Goal: Information Seeking & Learning: Learn about a topic

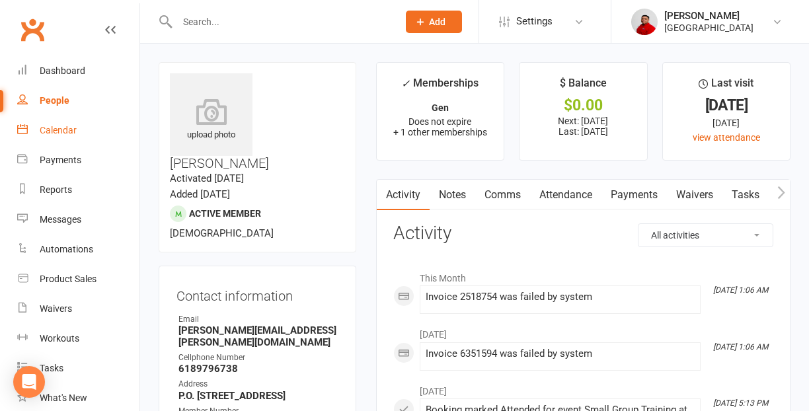
scroll to position [100, 0]
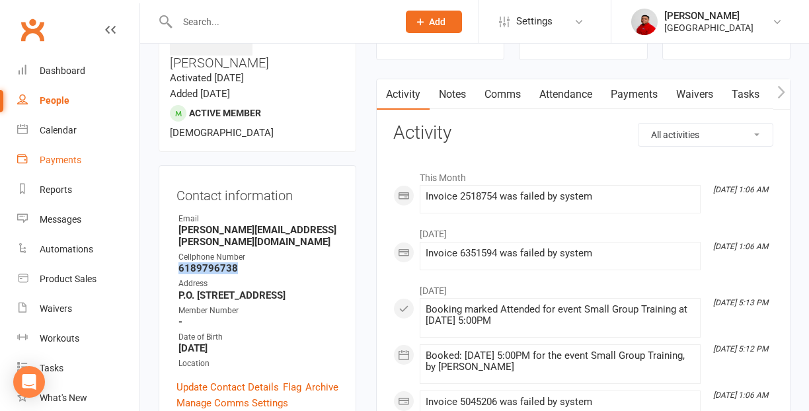
click at [67, 155] on div "Payments" at bounding box center [61, 160] width 42 height 11
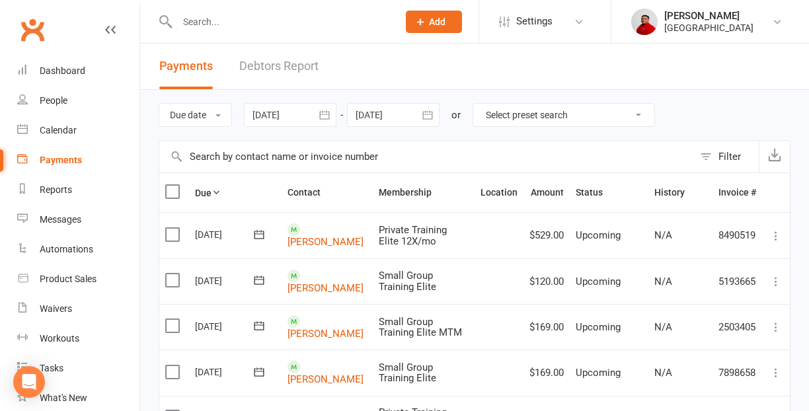
click at [288, 72] on link "Debtors Report" at bounding box center [278, 67] width 79 height 46
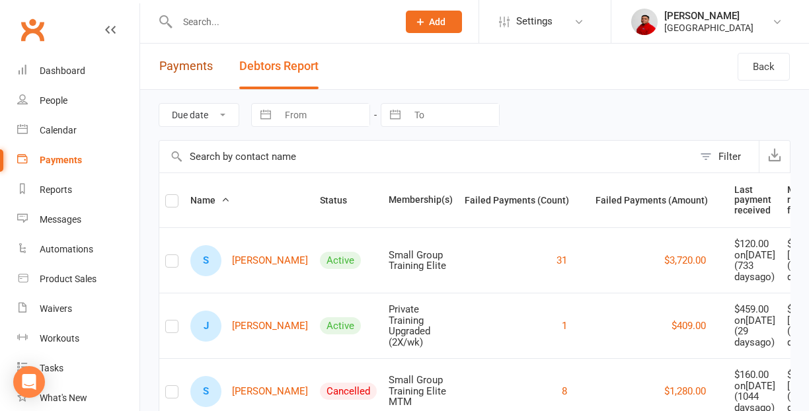
click at [190, 67] on link "Payments" at bounding box center [186, 67] width 54 height 46
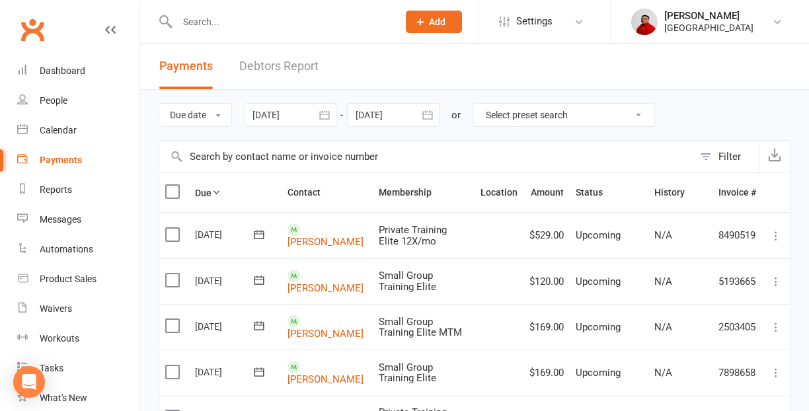
click at [317, 118] on button "button" at bounding box center [325, 115] width 24 height 24
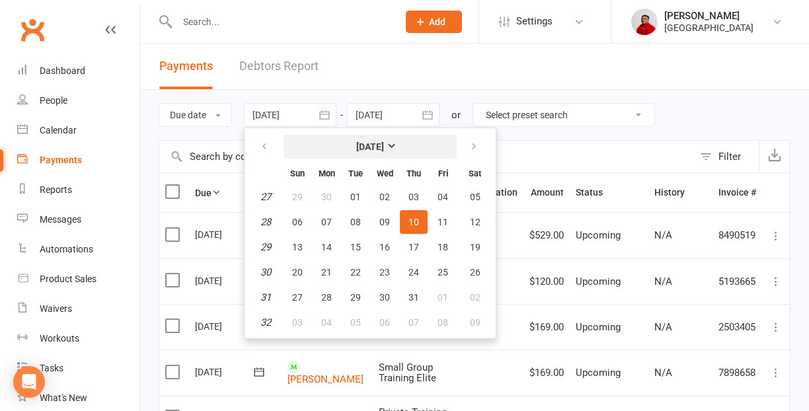
click at [384, 151] on strong "[DATE]" at bounding box center [370, 146] width 28 height 11
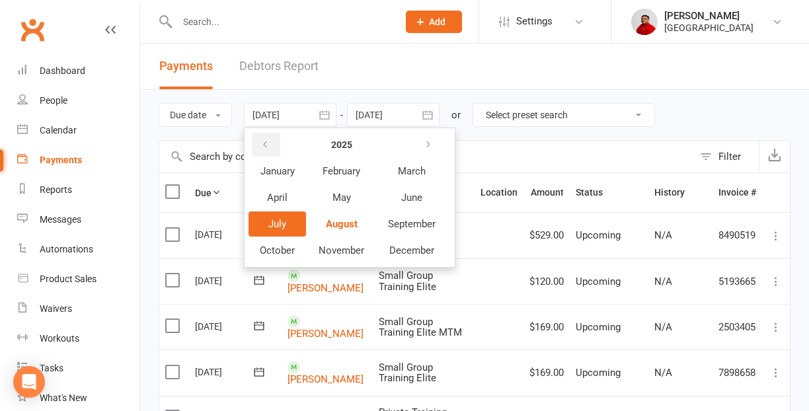
click at [270, 148] on icon "button" at bounding box center [264, 144] width 9 height 11
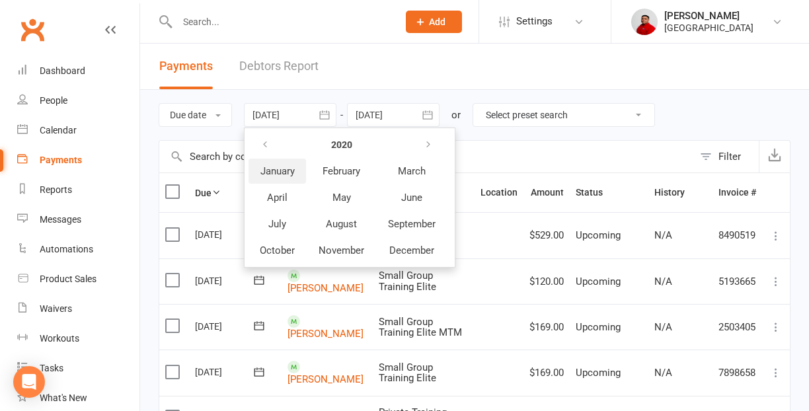
click at [287, 174] on span "January" at bounding box center [277, 171] width 34 height 12
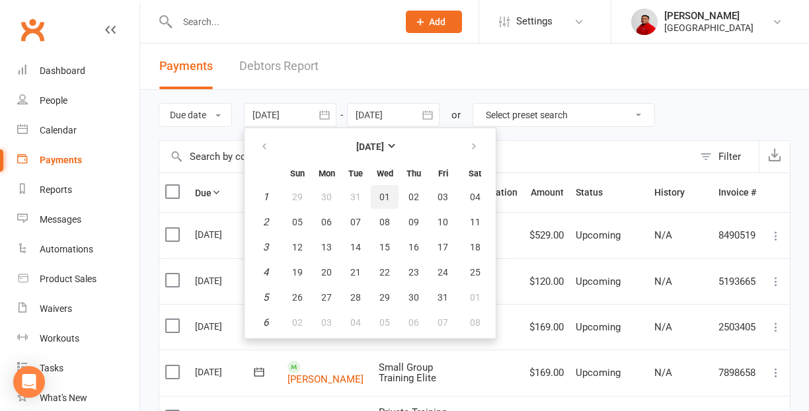
click at [389, 198] on span "01" at bounding box center [384, 197] width 11 height 11
type input "[DATE]"
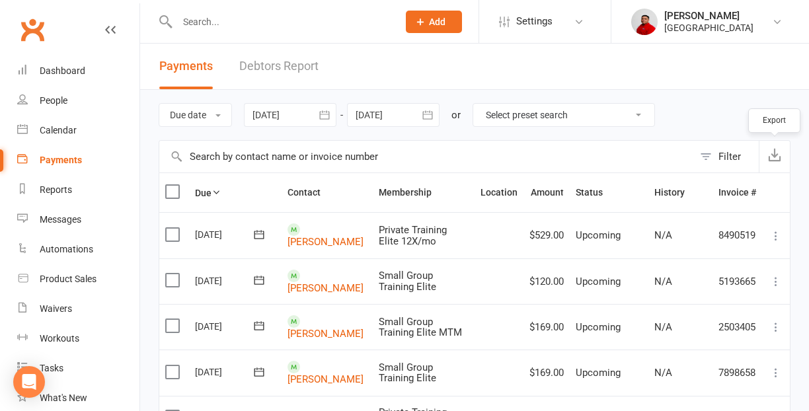
click at [775, 160] on icon "button" at bounding box center [774, 154] width 13 height 13
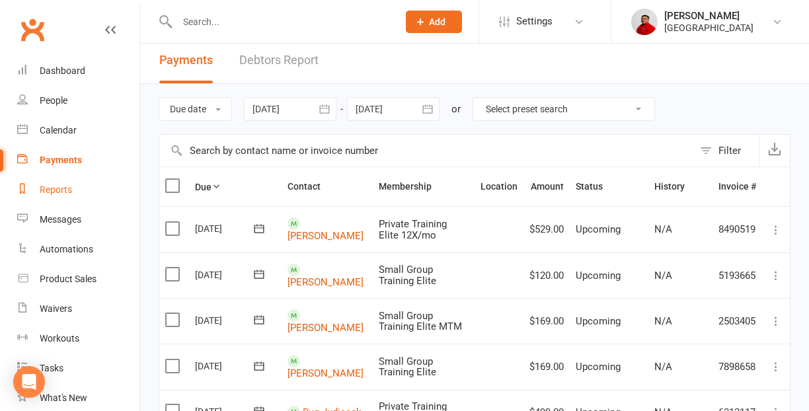
click at [71, 192] on div "Reports" at bounding box center [56, 189] width 32 height 11
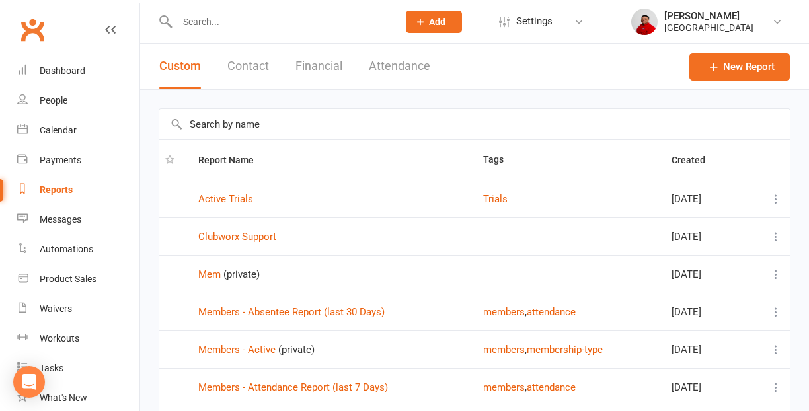
click at [264, 73] on button "Contact" at bounding box center [248, 67] width 42 height 46
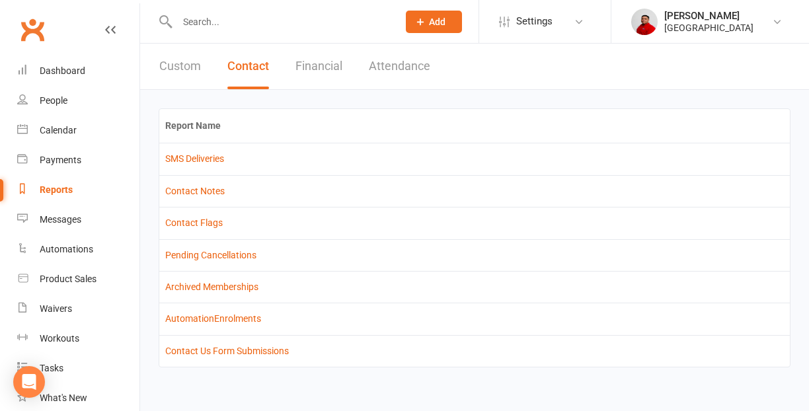
click at [188, 65] on button "Custom" at bounding box center [180, 67] width 42 height 46
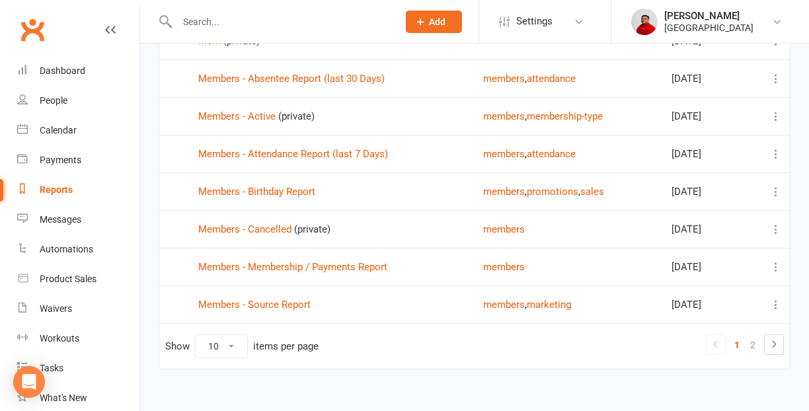
scroll to position [247, 0]
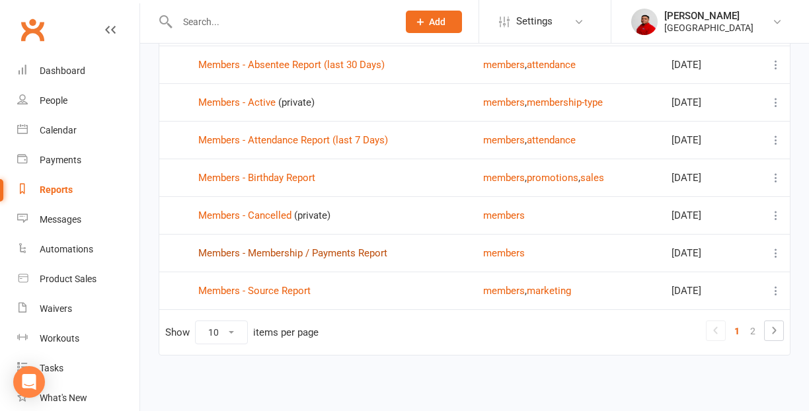
click at [297, 252] on link "Members - Membership / Payments Report" at bounding box center [292, 253] width 189 height 12
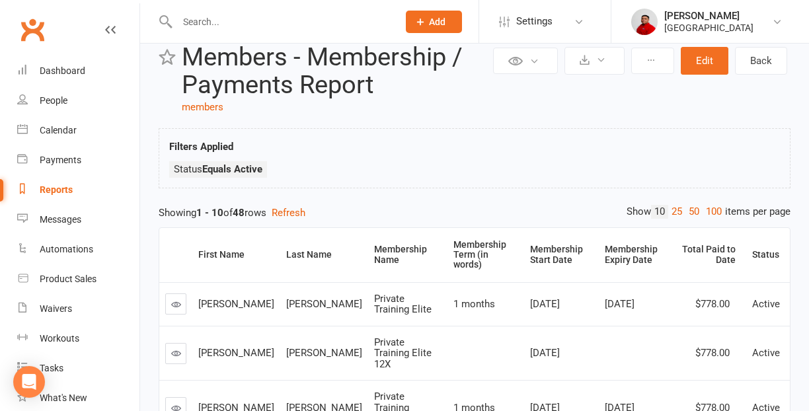
scroll to position [24, 0]
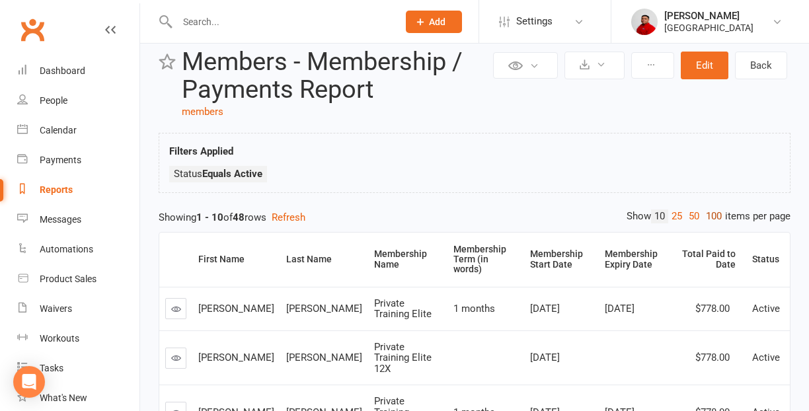
click at [716, 221] on link "100" at bounding box center [713, 216] width 22 height 14
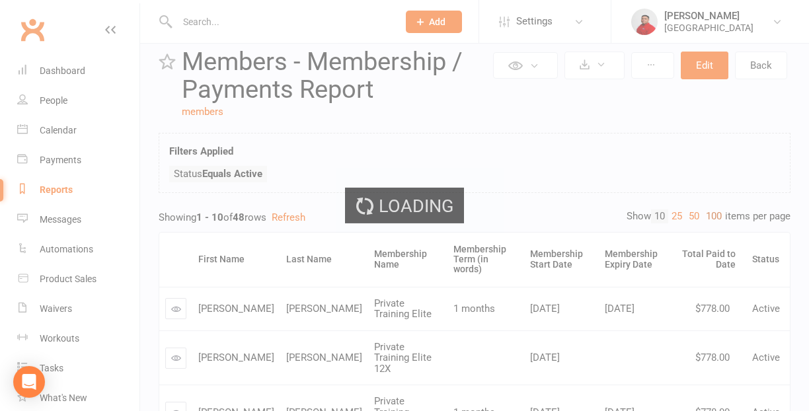
click at [716, 221] on div "Loading" at bounding box center [404, 205] width 809 height 411
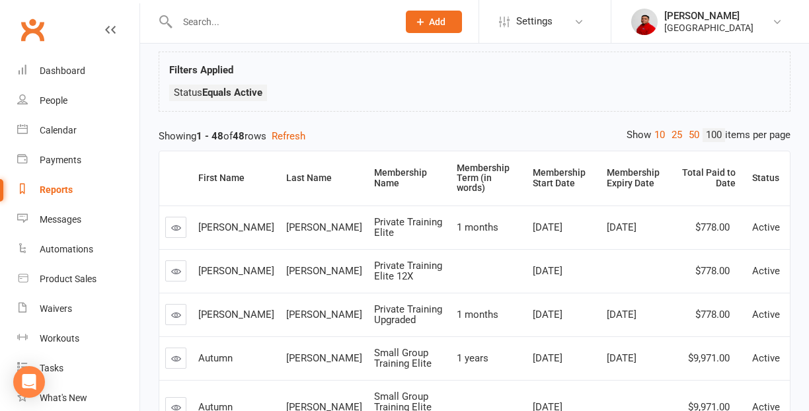
scroll to position [0, 0]
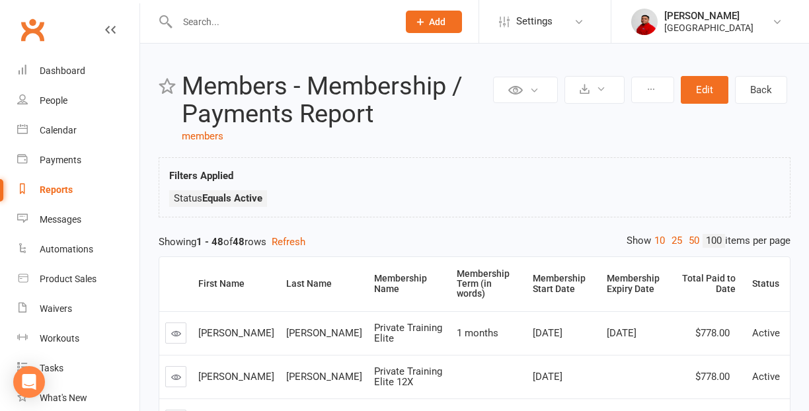
click at [65, 190] on div "Reports" at bounding box center [56, 189] width 33 height 11
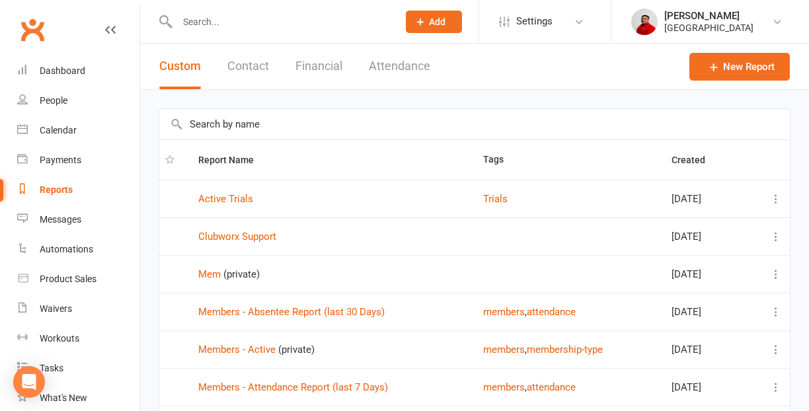
click at [323, 70] on button "Financial" at bounding box center [318, 67] width 47 height 46
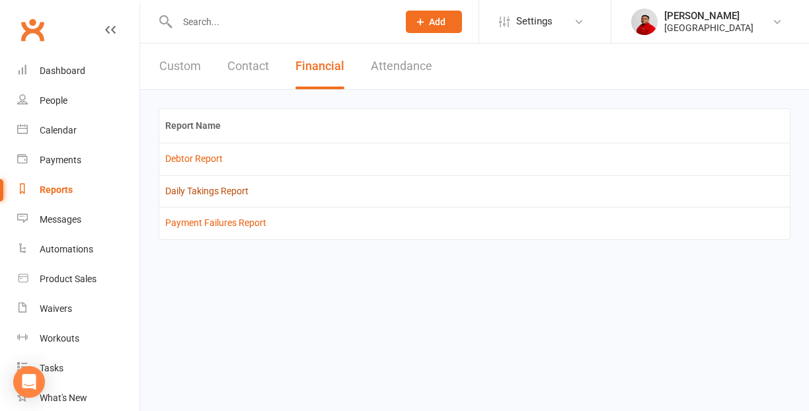
click at [248, 190] on link "Daily Takings Report" at bounding box center [206, 191] width 83 height 11
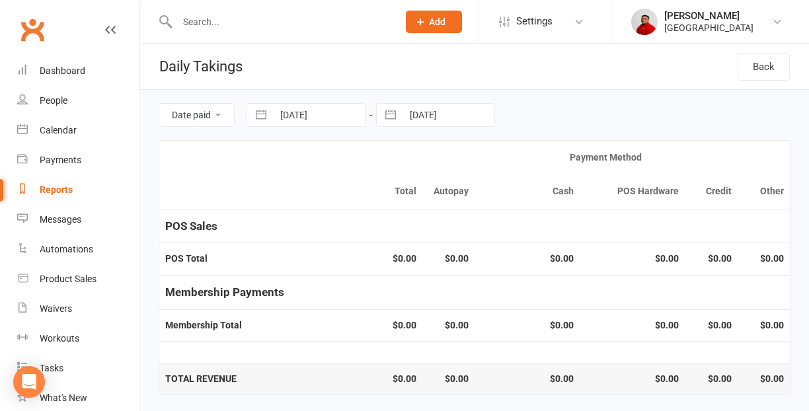
click at [61, 192] on div "Reports" at bounding box center [56, 189] width 33 height 11
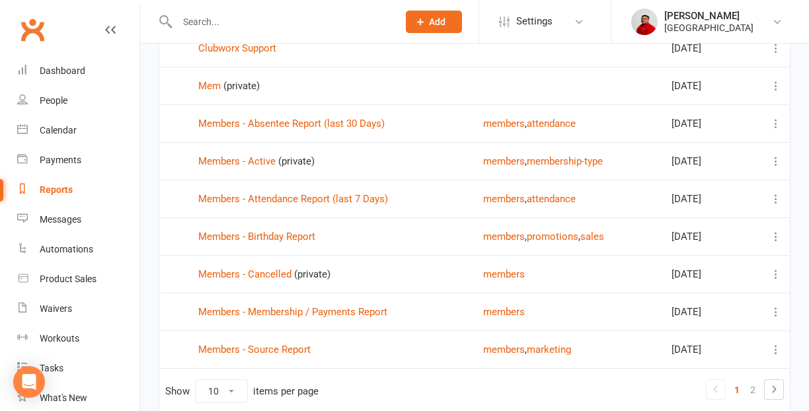
scroll to position [247, 0]
